Goal: Find specific page/section: Find specific page/section

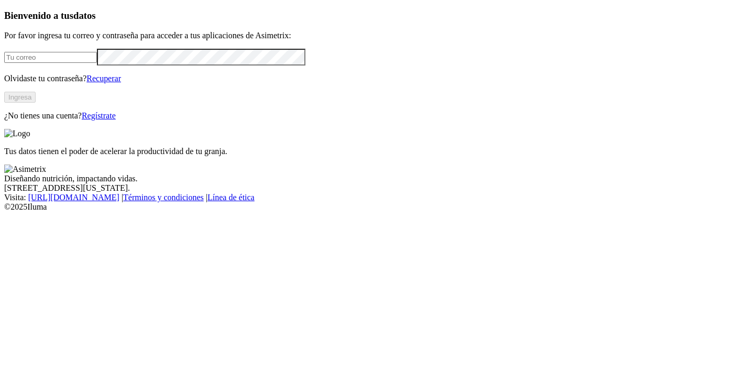
type input "[EMAIL_ADDRESS][PERSON_NAME][DOMAIN_NAME]"
click at [36, 103] on button "Ingresa" at bounding box center [19, 97] width 31 height 11
